Goal: Transaction & Acquisition: Purchase product/service

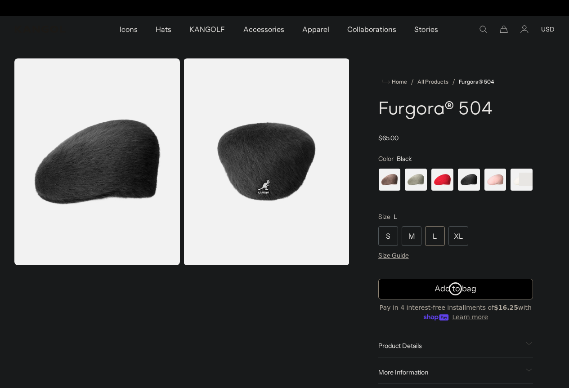
scroll to position [0, 185]
click at [519, 186] on rect at bounding box center [525, 179] width 13 height 13
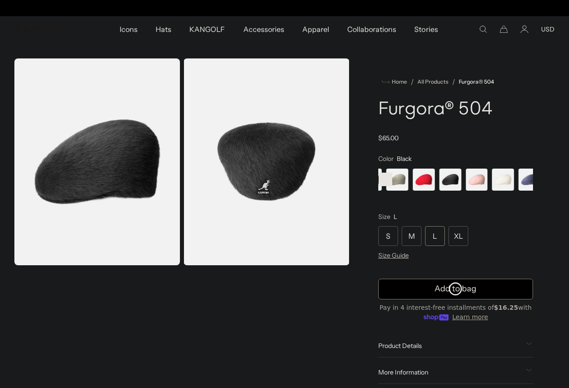
scroll to position [0, 0]
click at [470, 191] on span "5 of 7" at bounding box center [476, 179] width 23 height 23
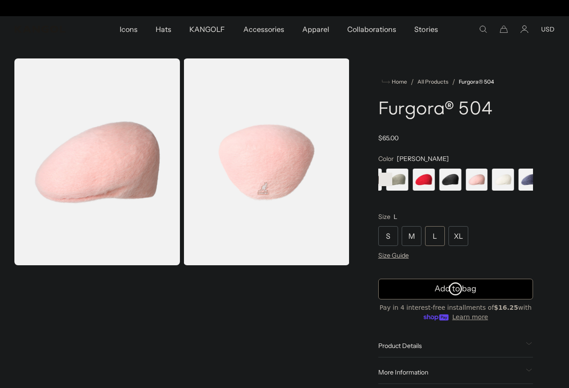
scroll to position [0, 185]
click at [492, 191] on span "6 of 7" at bounding box center [503, 179] width 23 height 23
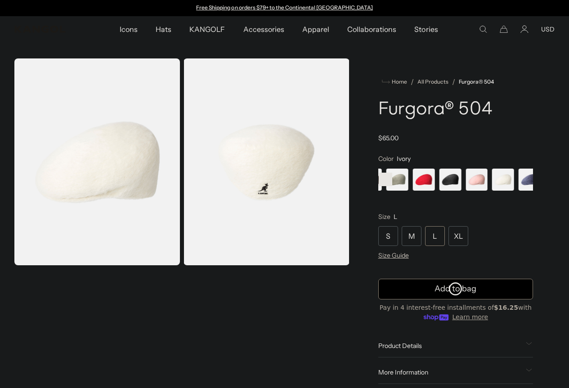
click at [518, 191] on span "7 of 7" at bounding box center [529, 179] width 23 height 23
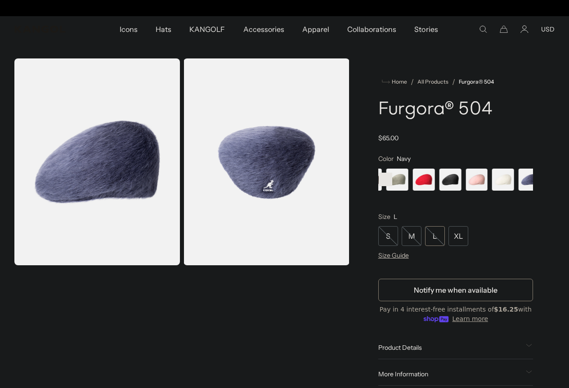
scroll to position [0, 185]
click at [446, 191] on span "4 of 7" at bounding box center [449, 179] width 23 height 23
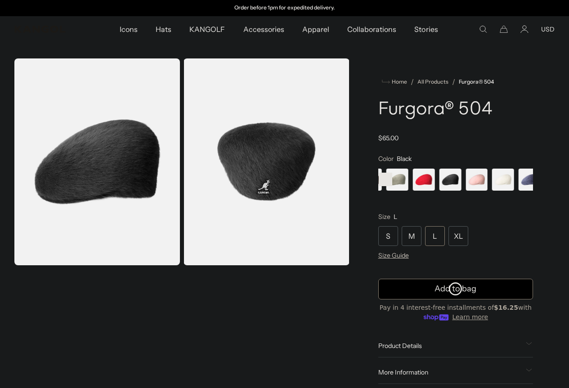
click at [392, 186] on rect at bounding box center [385, 179] width 13 height 13
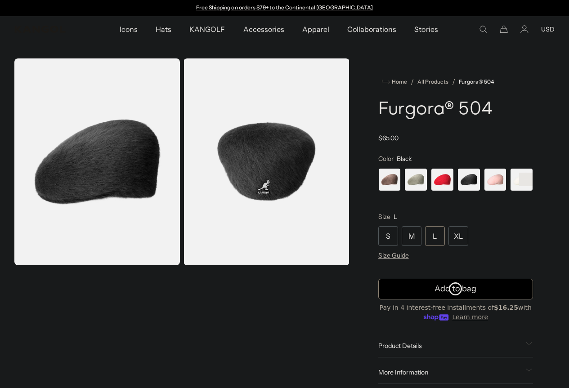
click at [427, 191] on span "2 of 7" at bounding box center [415, 179] width 23 height 23
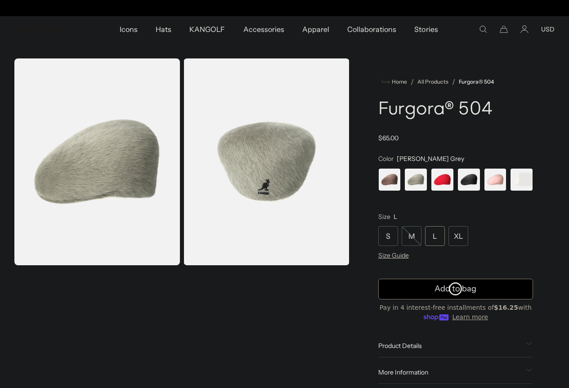
scroll to position [0, 185]
